Goal: Use online tool/utility: Utilize a website feature to perform a specific function

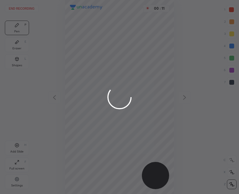
scroll to position [194, 142]
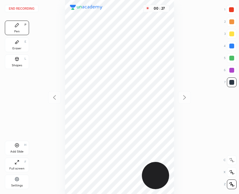
click at [21, 56] on div "Shapes L" at bounding box center [17, 61] width 24 height 15
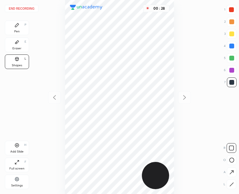
click at [230, 186] on icon at bounding box center [231, 184] width 5 height 5
click at [19, 24] on icon at bounding box center [17, 25] width 5 height 5
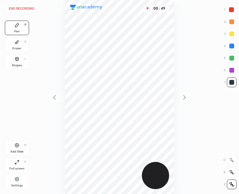
click at [21, 61] on div "Shapes L" at bounding box center [17, 61] width 24 height 15
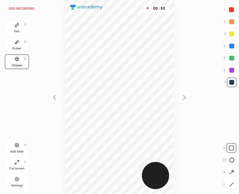
click at [229, 183] on icon at bounding box center [231, 184] width 5 height 5
click at [21, 27] on div "Pen P" at bounding box center [17, 28] width 24 height 15
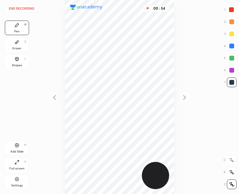
click at [18, 64] on div "Shapes" at bounding box center [17, 65] width 10 height 3
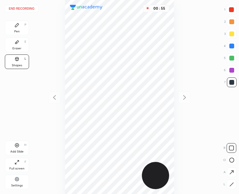
click at [230, 186] on icon at bounding box center [231, 184] width 5 height 5
click at [18, 28] on div "Pen P" at bounding box center [17, 28] width 24 height 15
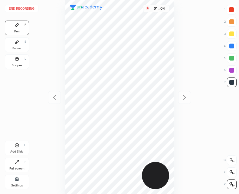
click at [13, 61] on div "Shapes L" at bounding box center [17, 61] width 24 height 15
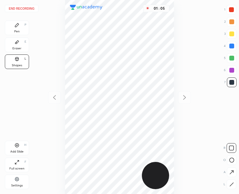
click at [233, 184] on icon at bounding box center [231, 184] width 5 height 5
click at [12, 22] on div "Pen P" at bounding box center [17, 28] width 24 height 15
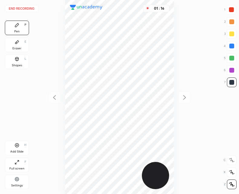
click at [17, 59] on icon at bounding box center [16, 59] width 3 height 4
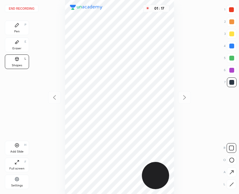
click at [232, 184] on icon at bounding box center [231, 184] width 3 height 3
click at [16, 28] on div "Pen P" at bounding box center [17, 28] width 24 height 15
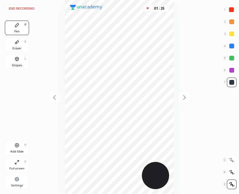
click at [16, 66] on div "Shapes" at bounding box center [17, 65] width 10 height 3
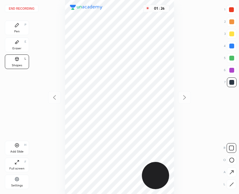
click at [233, 182] on icon at bounding box center [231, 184] width 5 height 5
click at [18, 23] on icon at bounding box center [17, 25] width 4 height 4
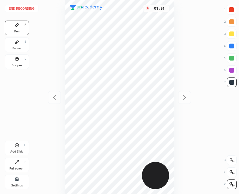
click at [24, 8] on button "End recording" at bounding box center [22, 8] width 34 height 7
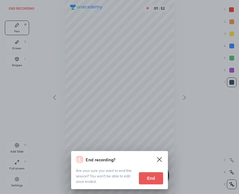
click at [151, 180] on button "End" at bounding box center [151, 178] width 24 height 12
